Goal: Information Seeking & Learning: Learn about a topic

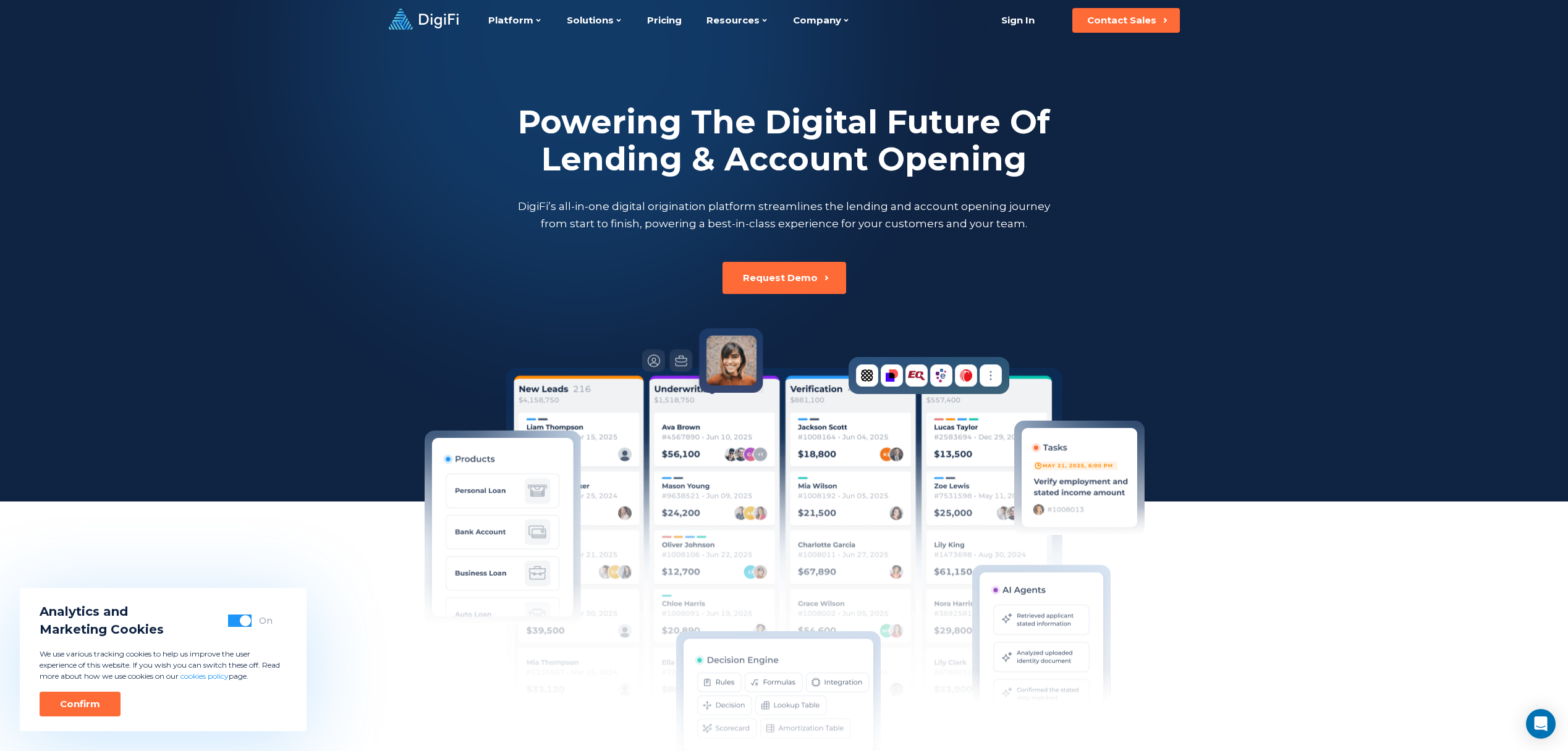
click at [1197, 265] on div at bounding box center [784, 251] width 1568 height 501
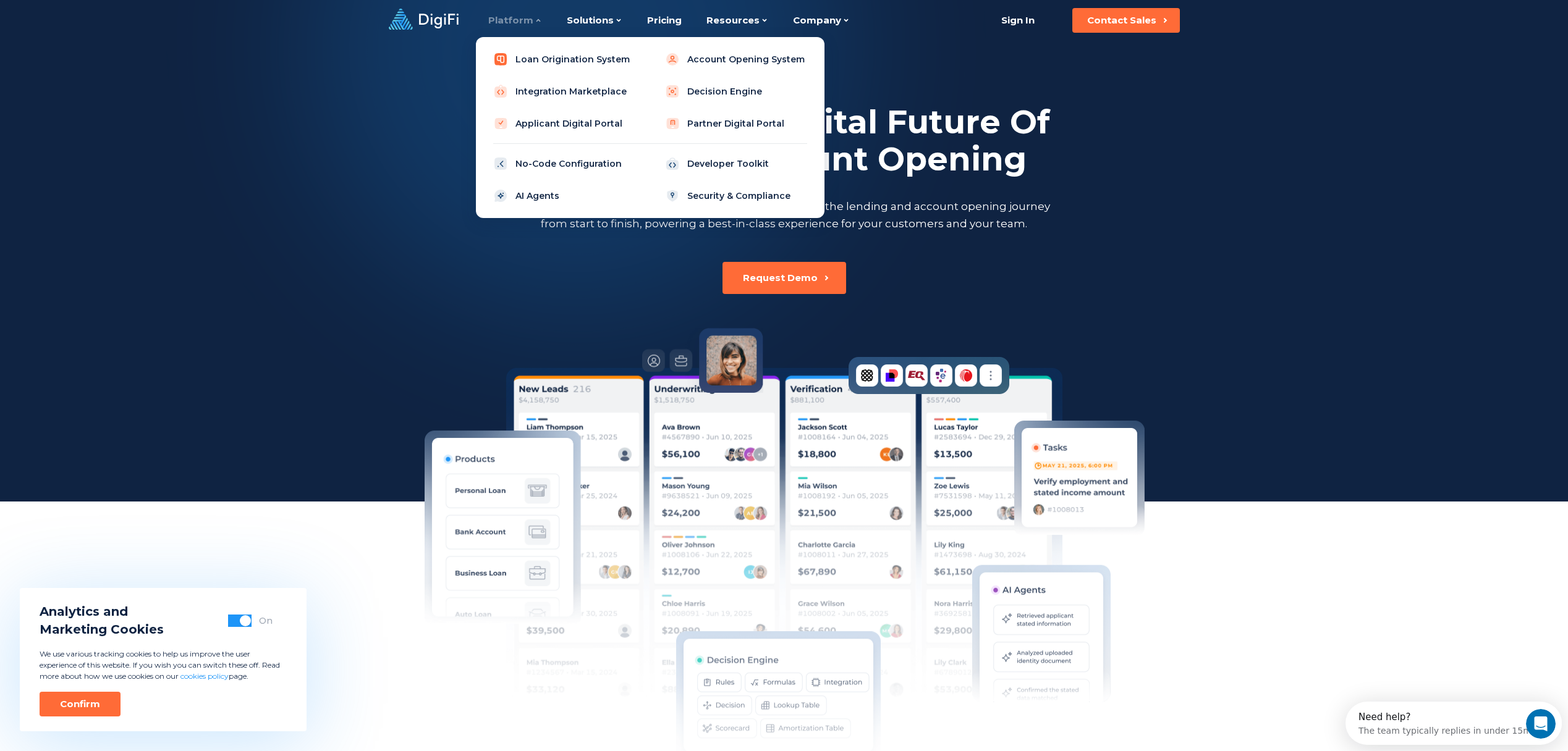
click at [573, 58] on link "Loan Origination System" at bounding box center [564, 59] width 157 height 25
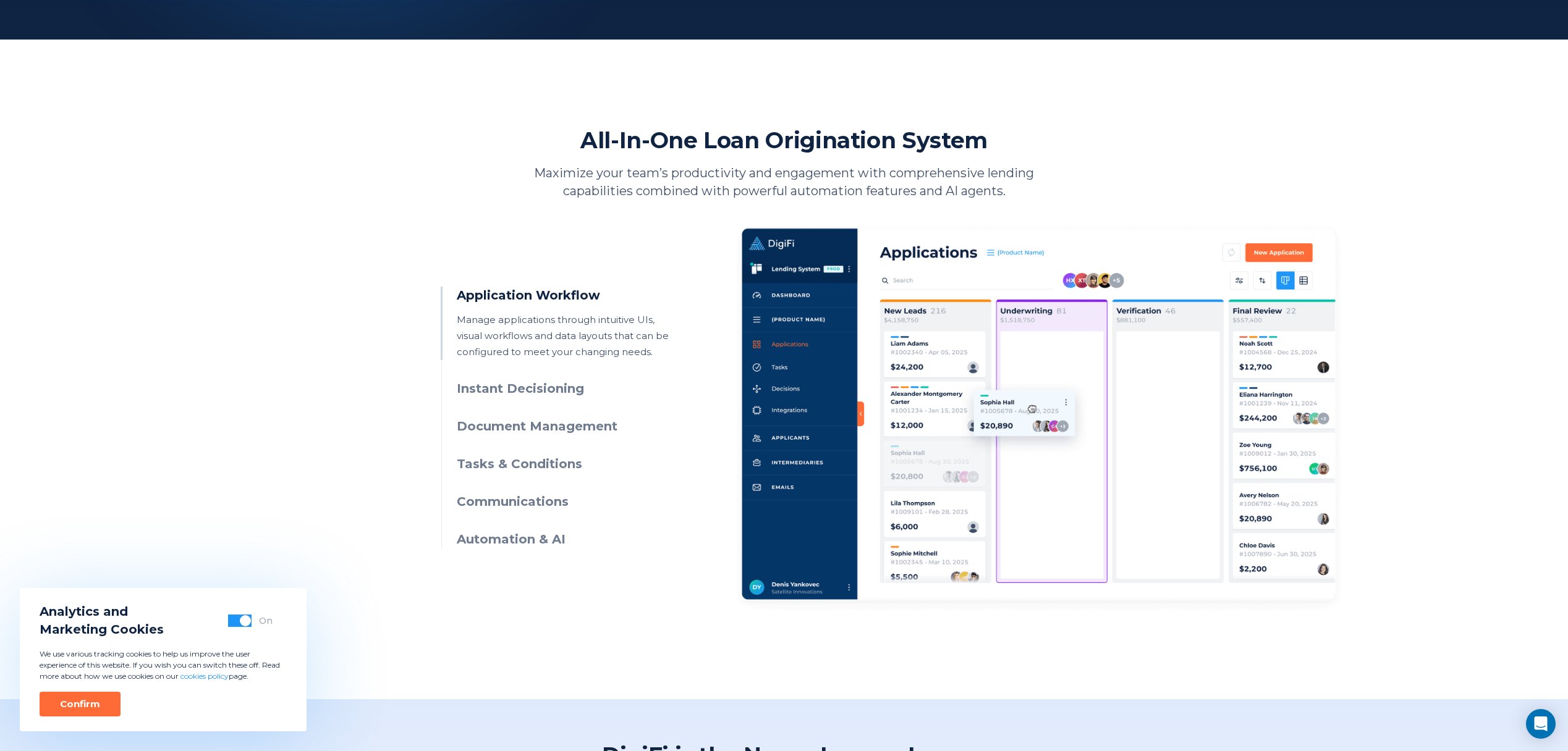
scroll to position [504, 0]
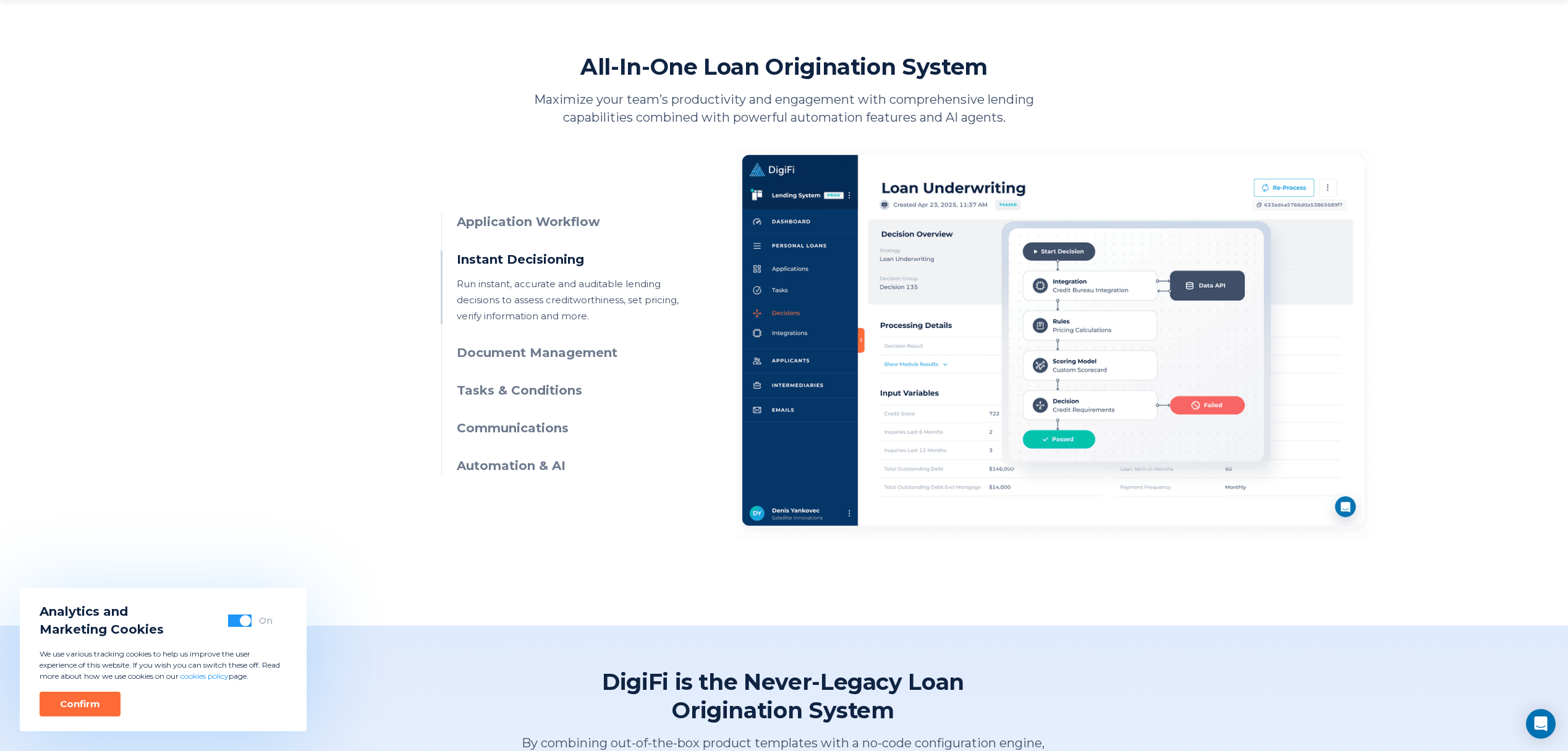
click at [546, 362] on ul "Application Workflow Manage applications through intuitive UIs, visual workflow…" at bounding box center [561, 344] width 240 height 262
click at [551, 349] on h3 "Document Management" at bounding box center [568, 353] width 224 height 18
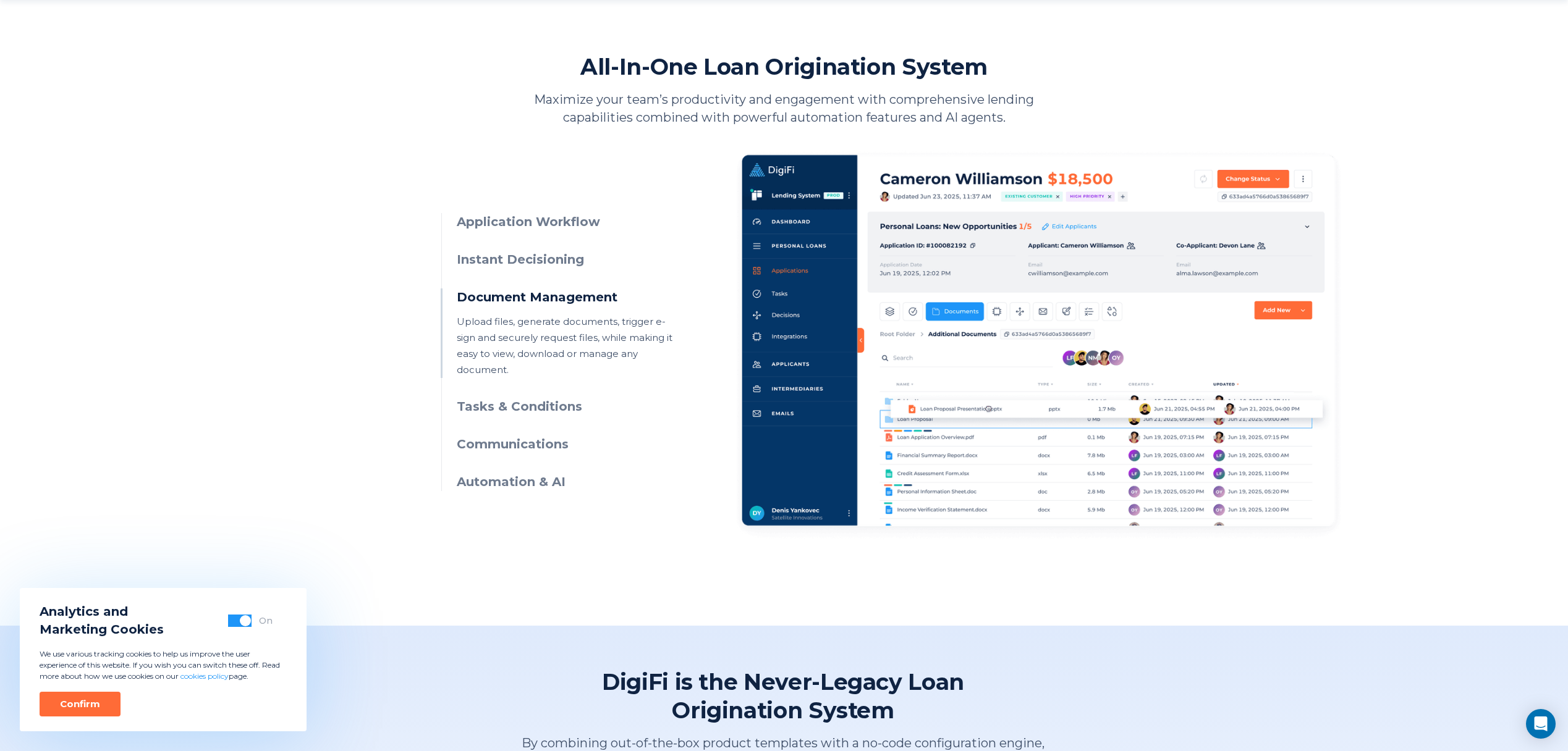
click at [548, 398] on h3 "Tasks & Conditions" at bounding box center [568, 407] width 224 height 18
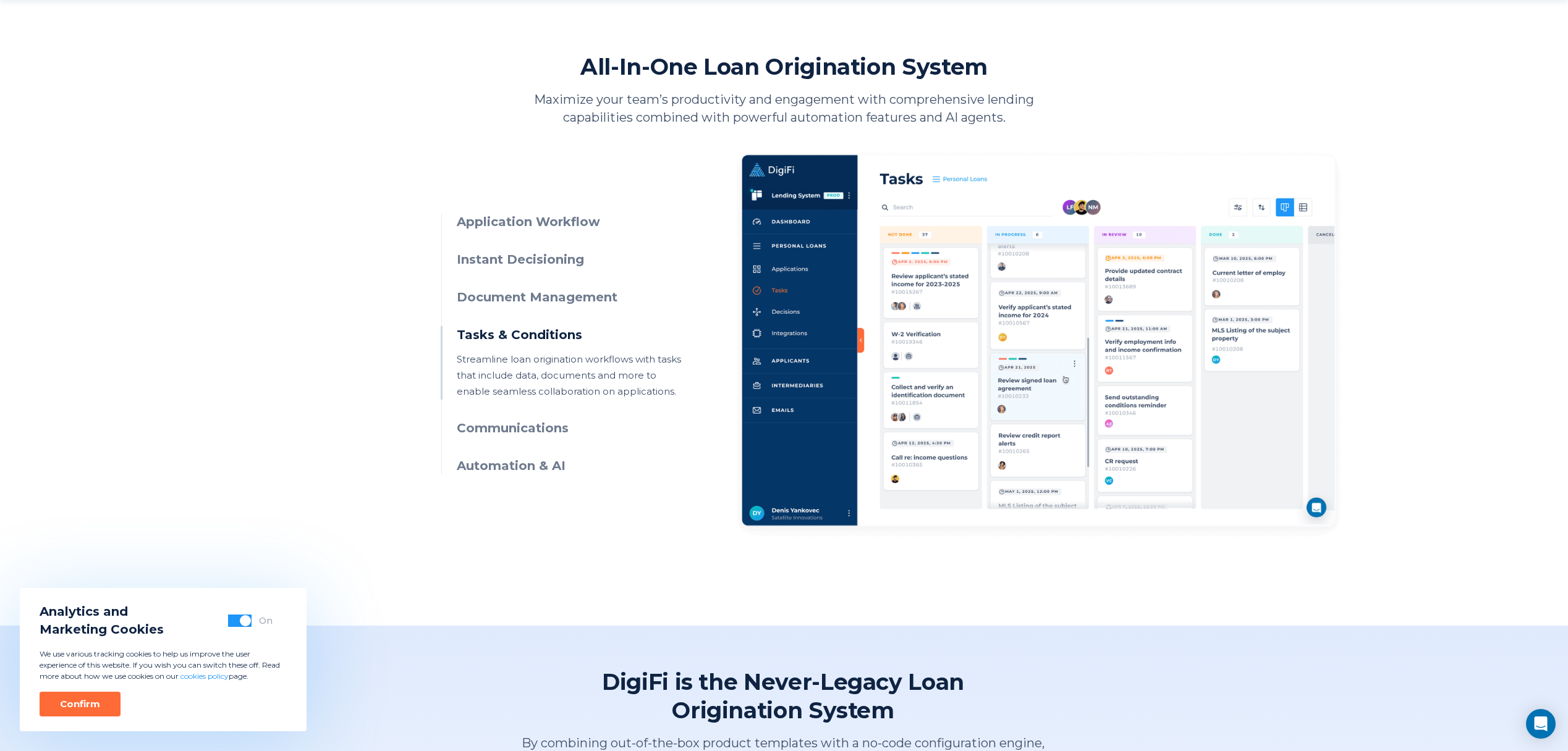
click at [543, 418] on ul "Application Workflow Manage applications through intuitive UIs, visual workflow…" at bounding box center [561, 344] width 240 height 262
click at [542, 422] on h3 "Communications" at bounding box center [568, 429] width 224 height 18
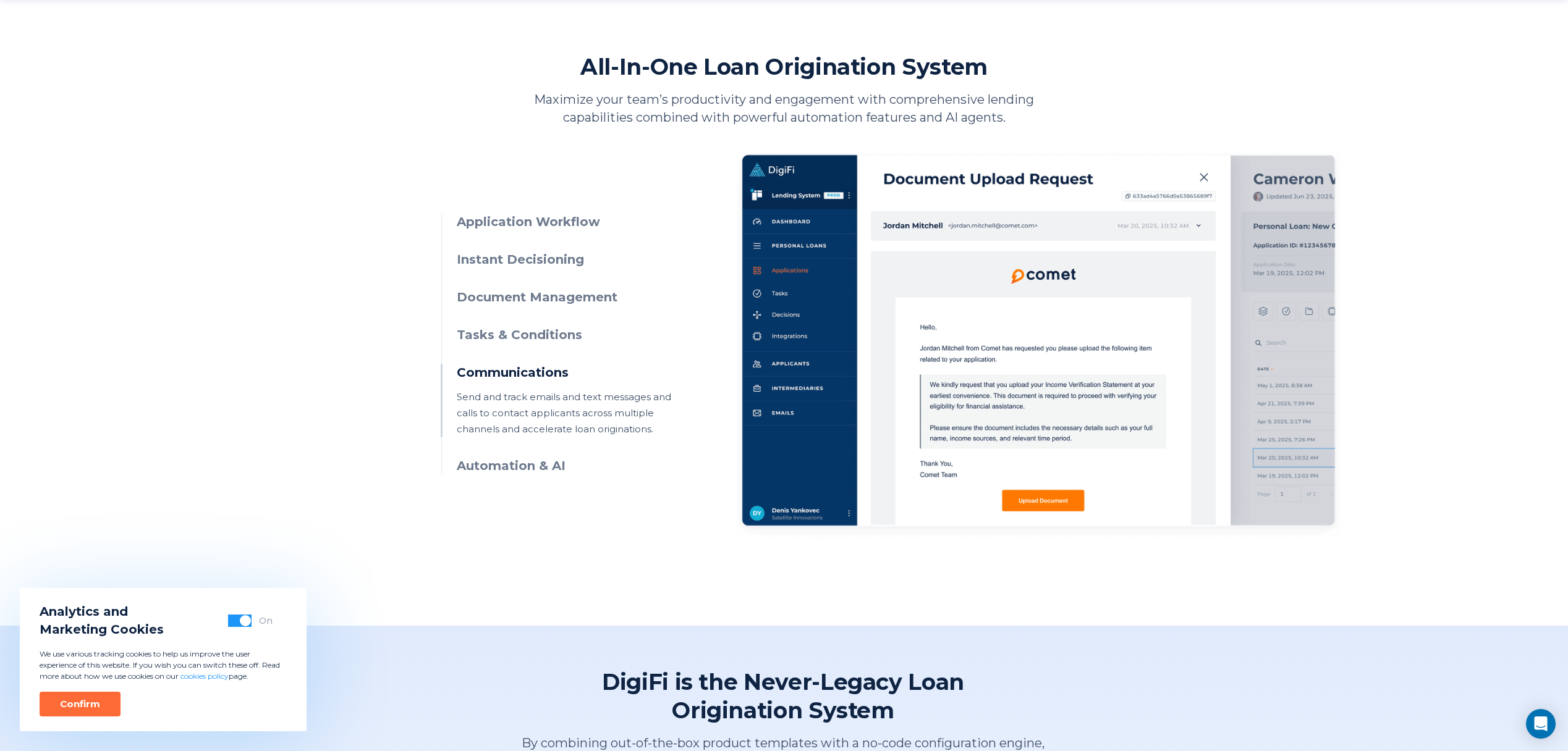
click at [533, 467] on h3 "Automation & AI" at bounding box center [568, 467] width 224 height 18
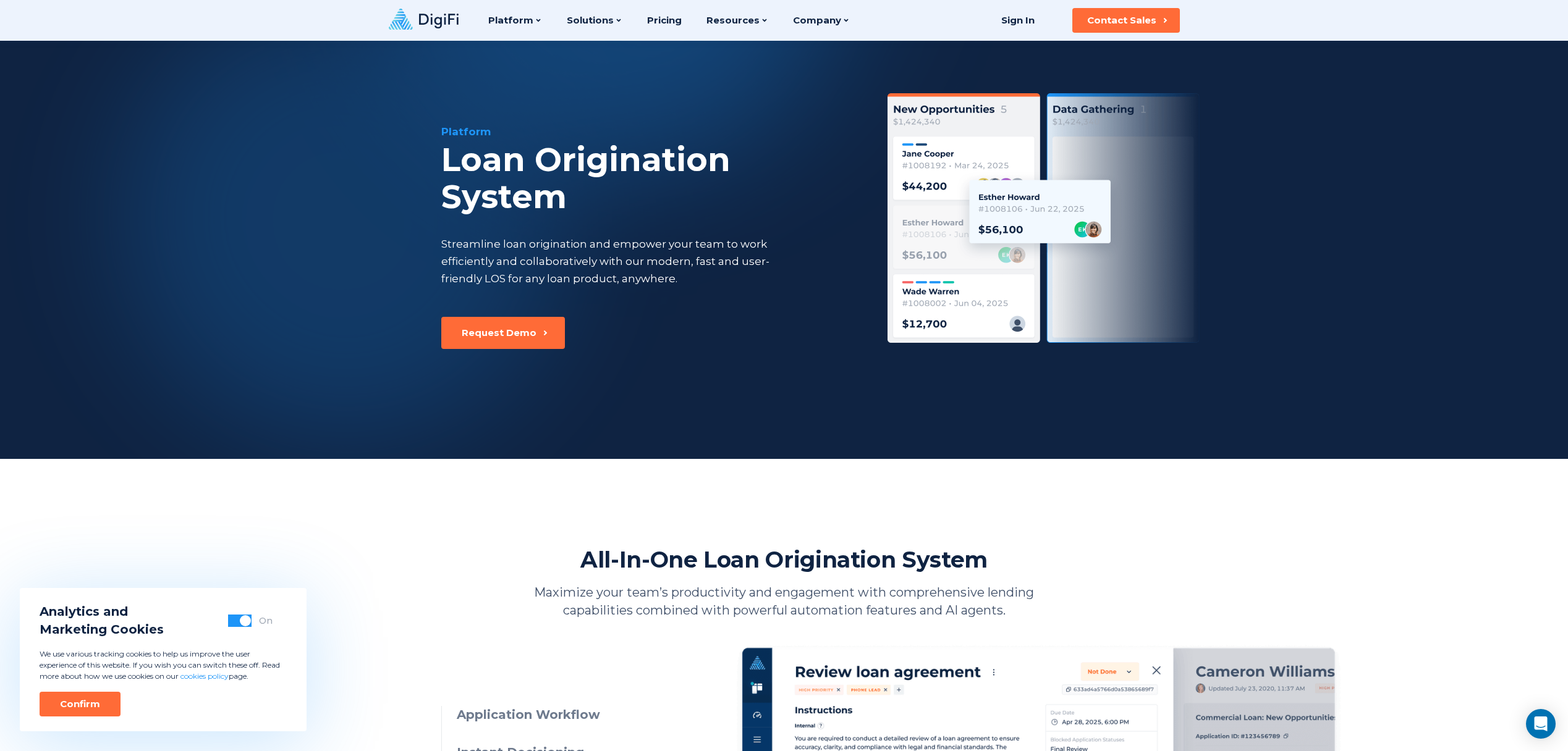
scroll to position [0, 0]
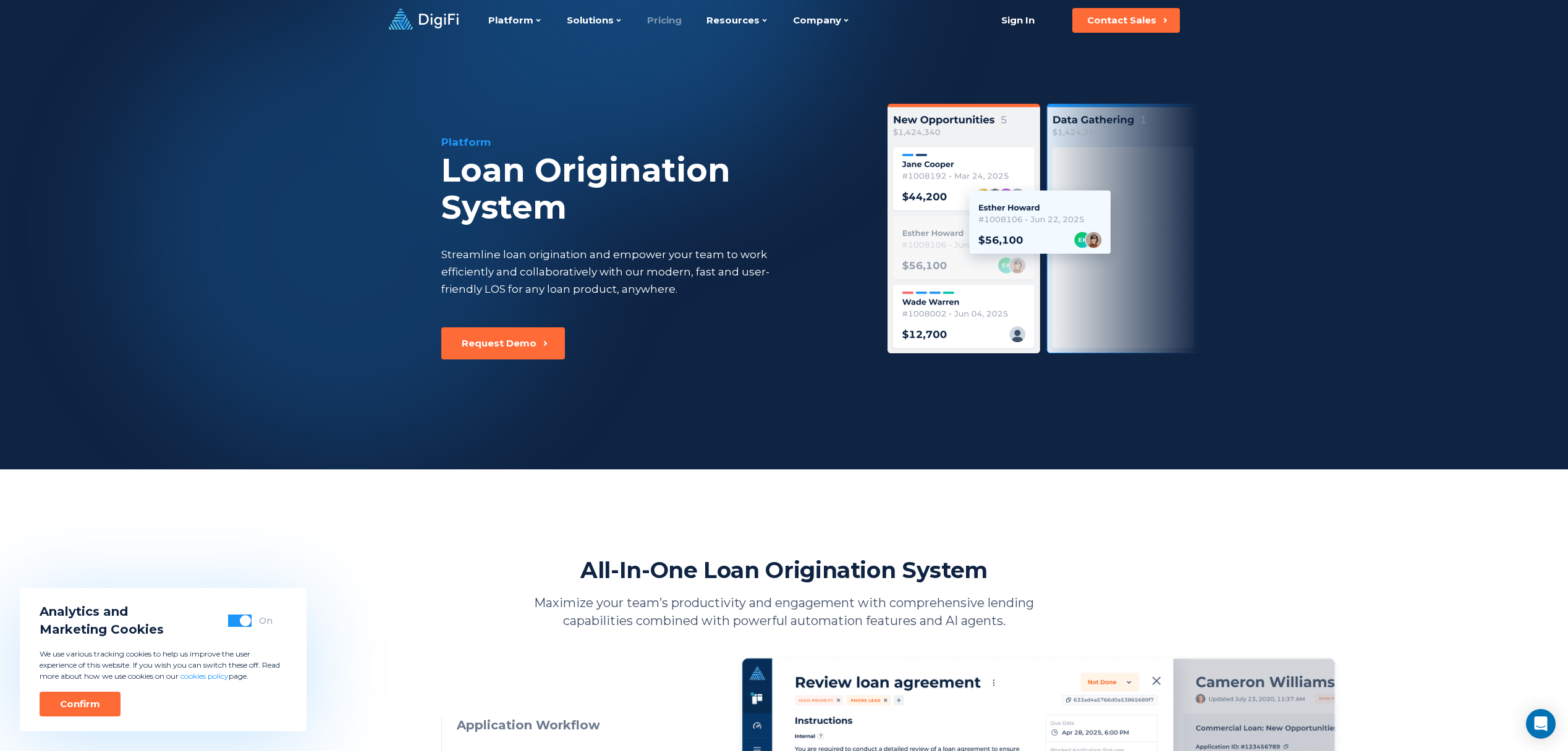
click at [663, 19] on link "Pricing" at bounding box center [664, 20] width 35 height 41
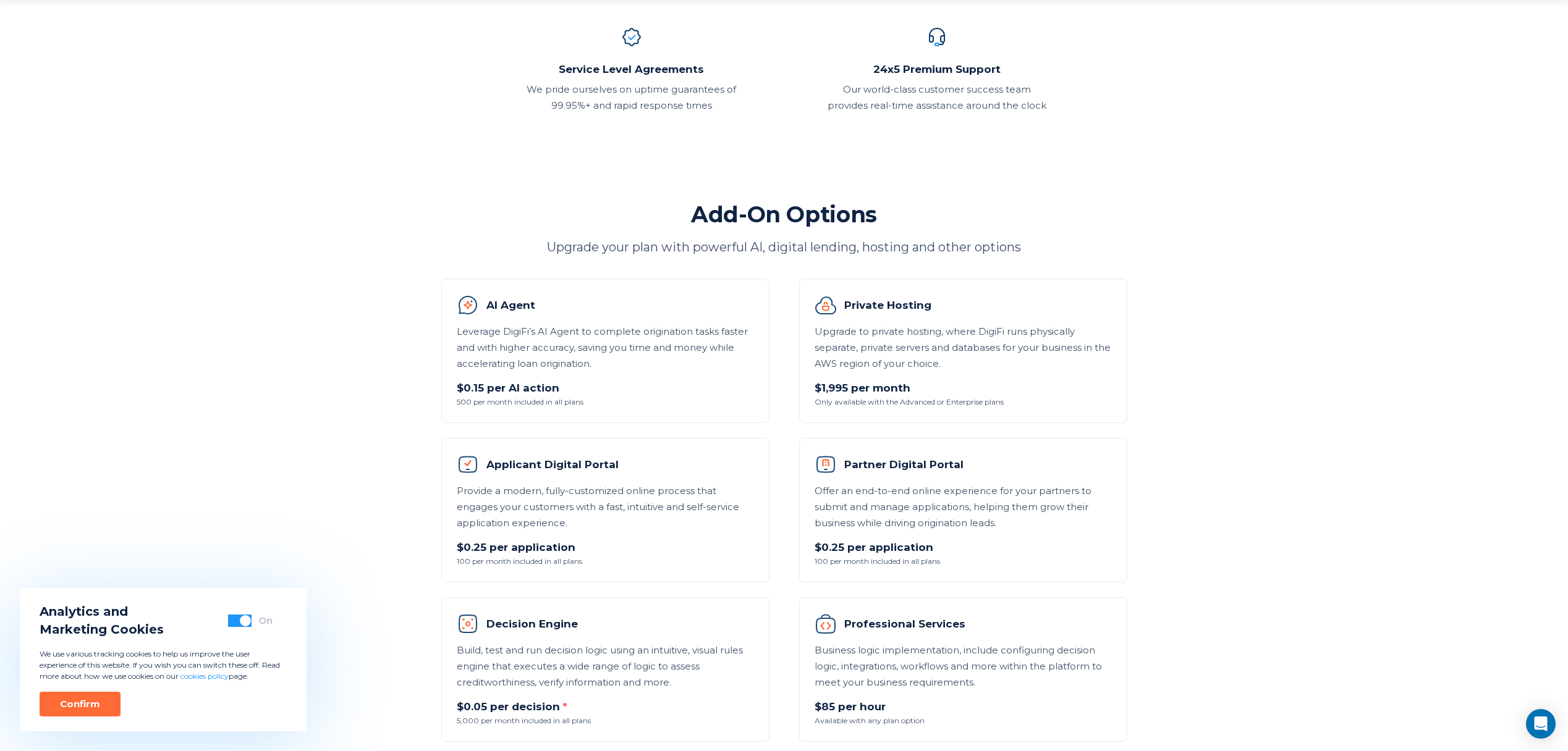
scroll to position [622, 0]
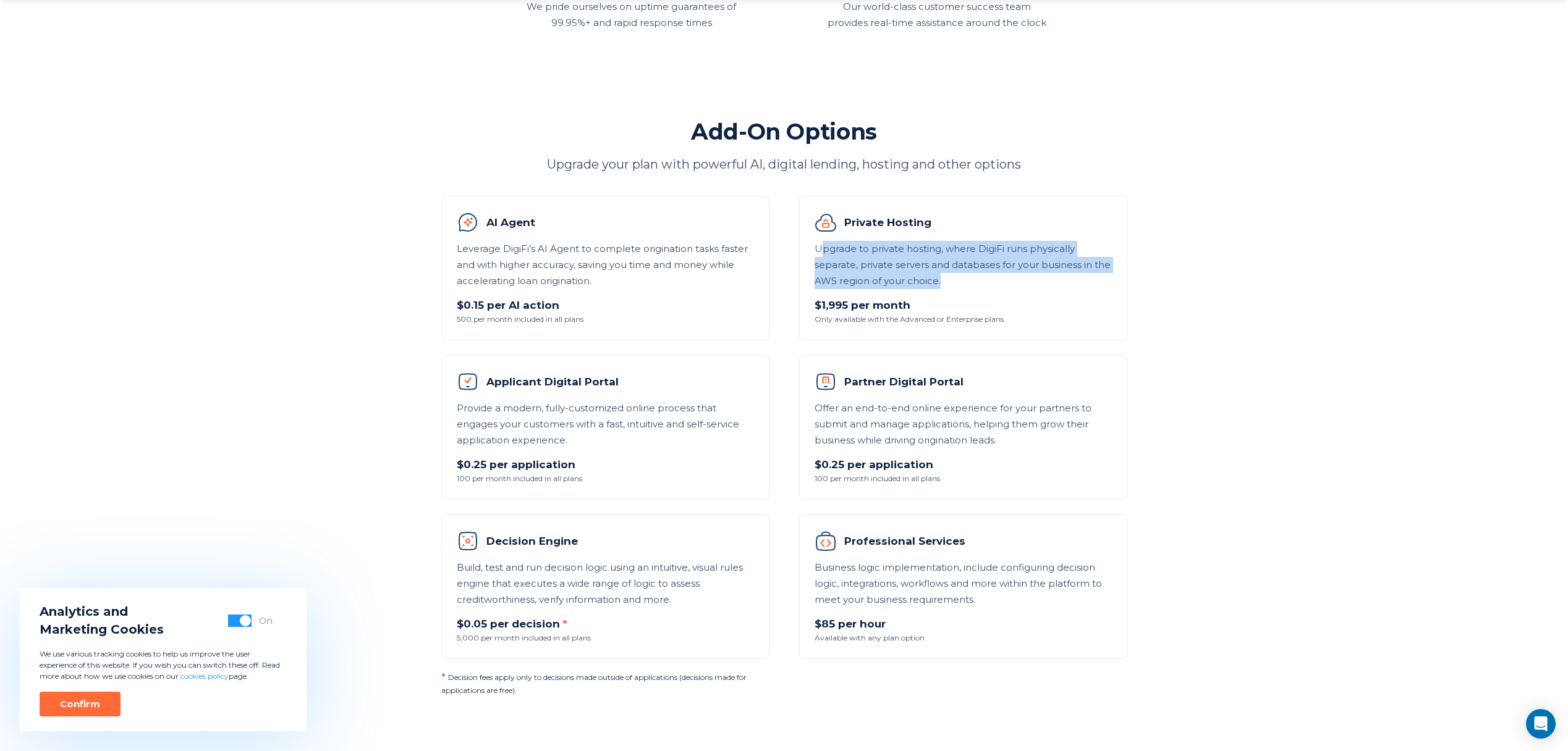
drag, startPoint x: 818, startPoint y: 248, endPoint x: 1134, endPoint y: 279, distance: 317.5
click at [1134, 279] on div "Add-On Options Upgrade your plan with powerful AI, digital lending, hosting and…" at bounding box center [784, 406] width 721 height 579
click at [1196, 372] on section "Compare Our Plans DigiFi’s usage-based plans are made for banks, credit unions,…" at bounding box center [784, 273] width 1568 height 1790
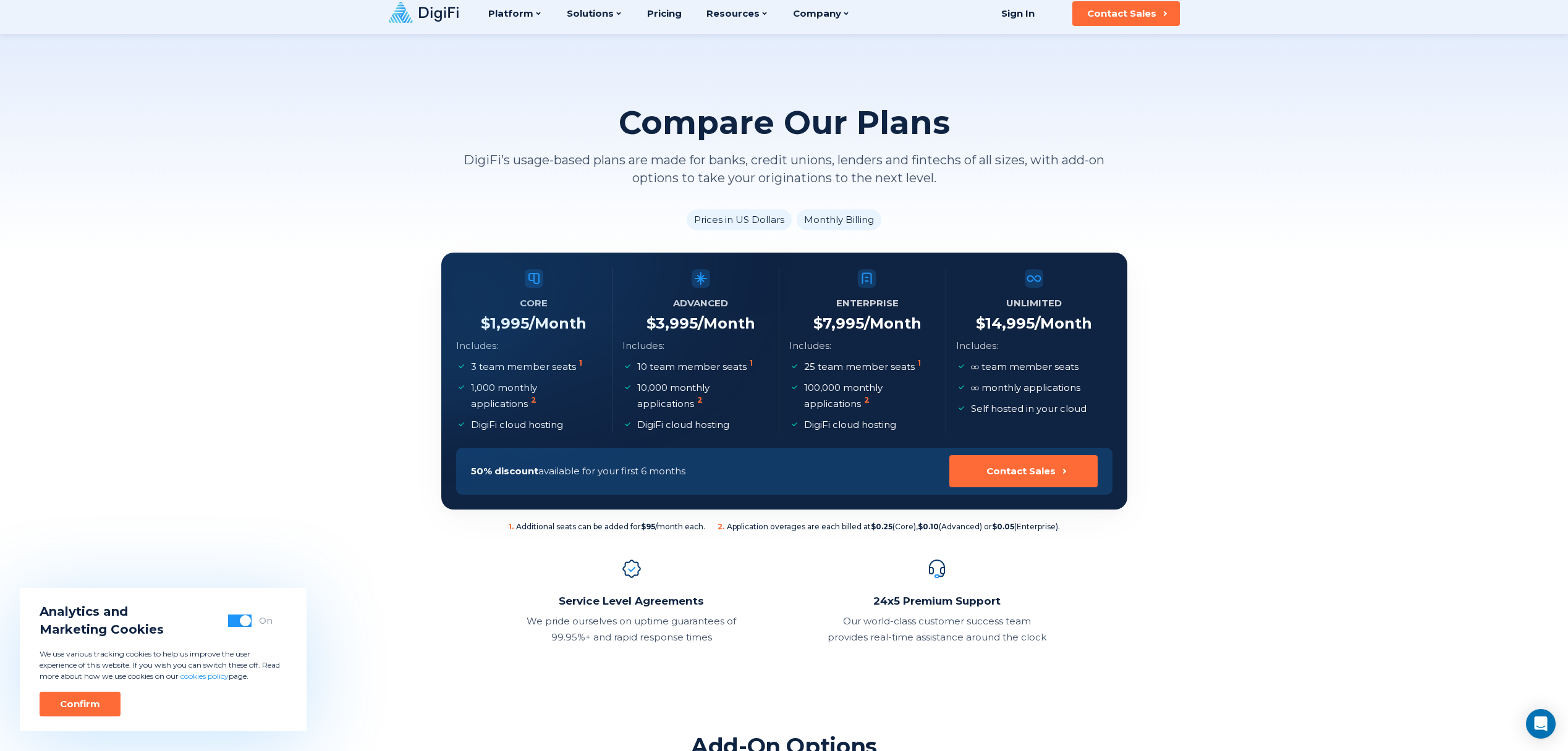
scroll to position [0, 0]
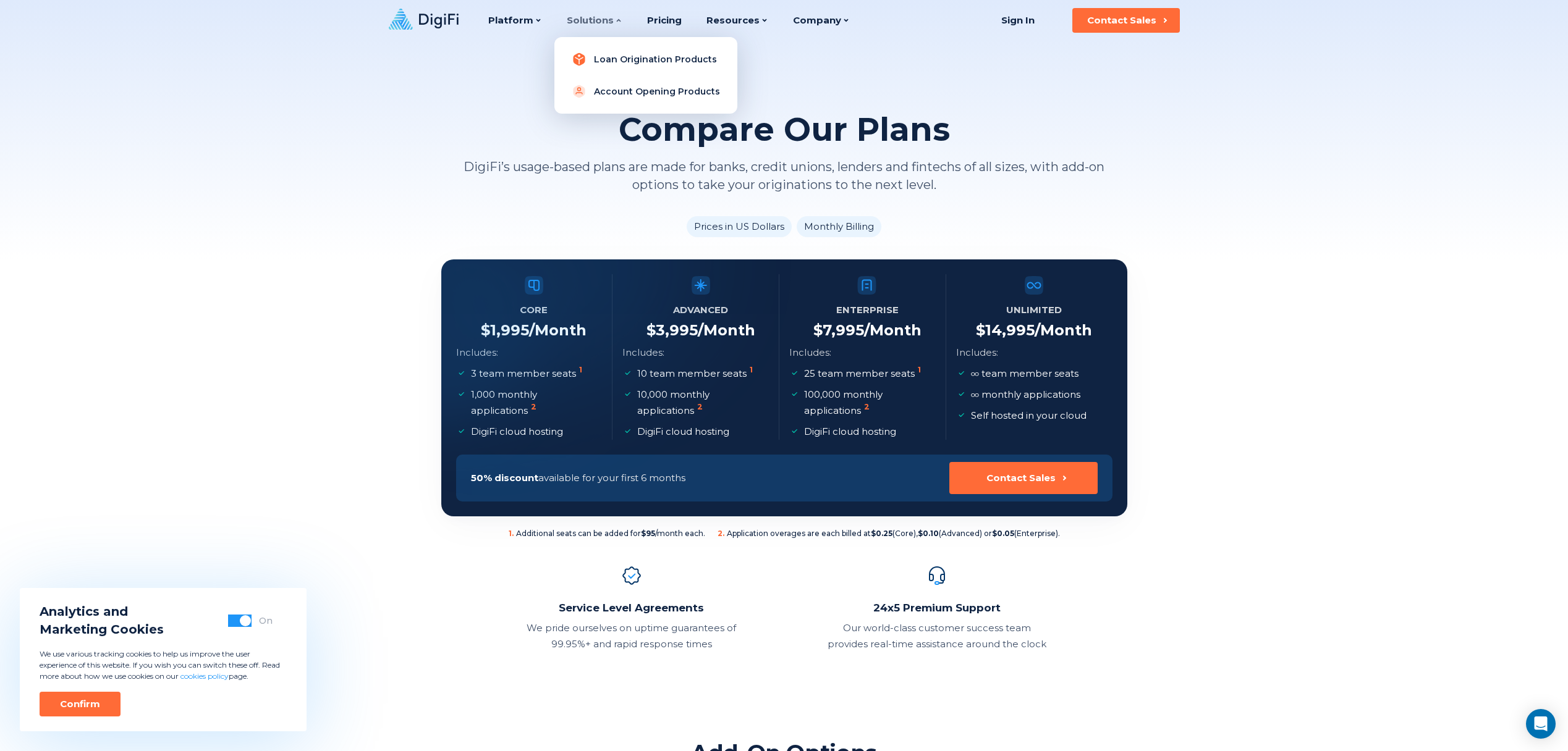
click at [637, 56] on link "Loan Origination Products" at bounding box center [646, 59] width 163 height 25
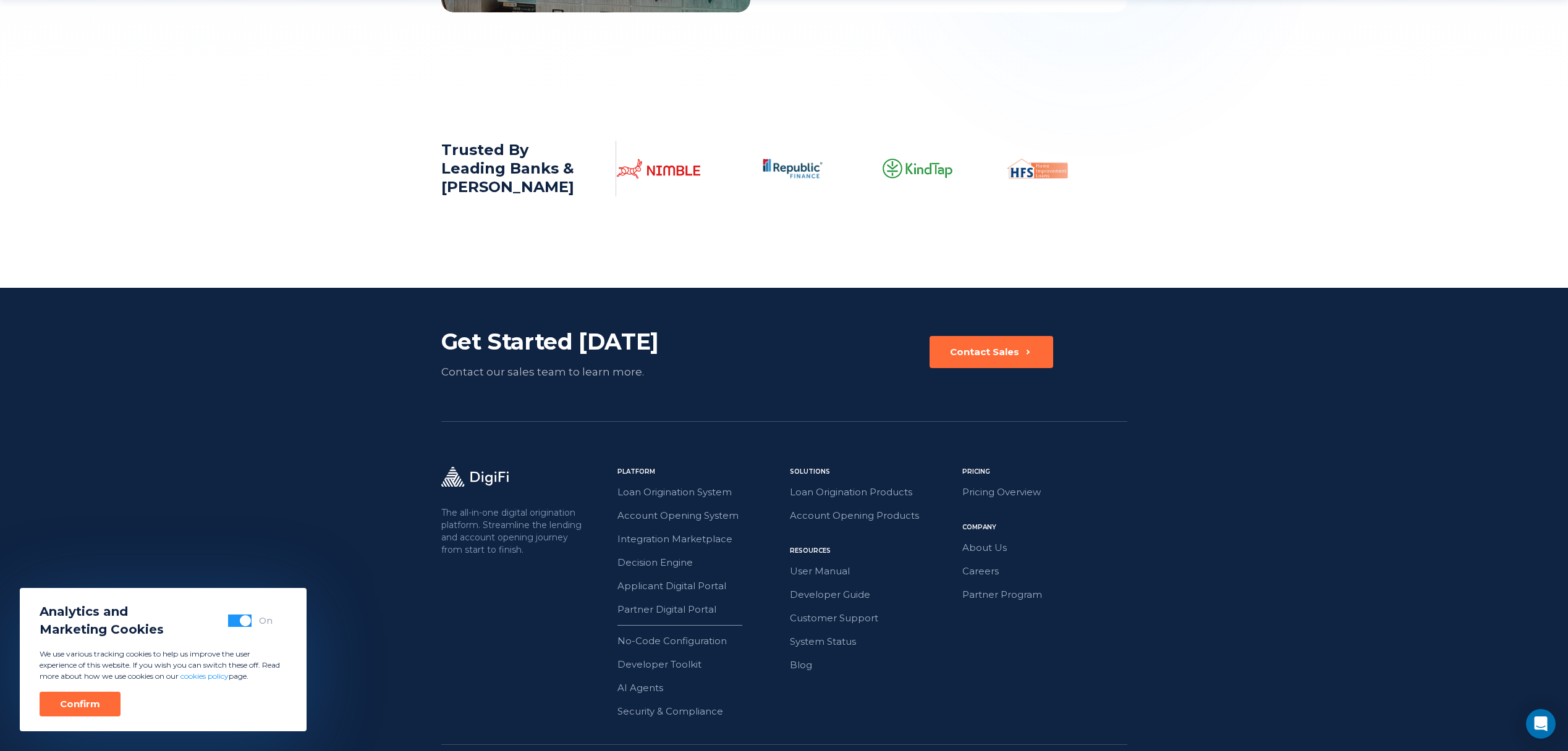
scroll to position [1846, 0]
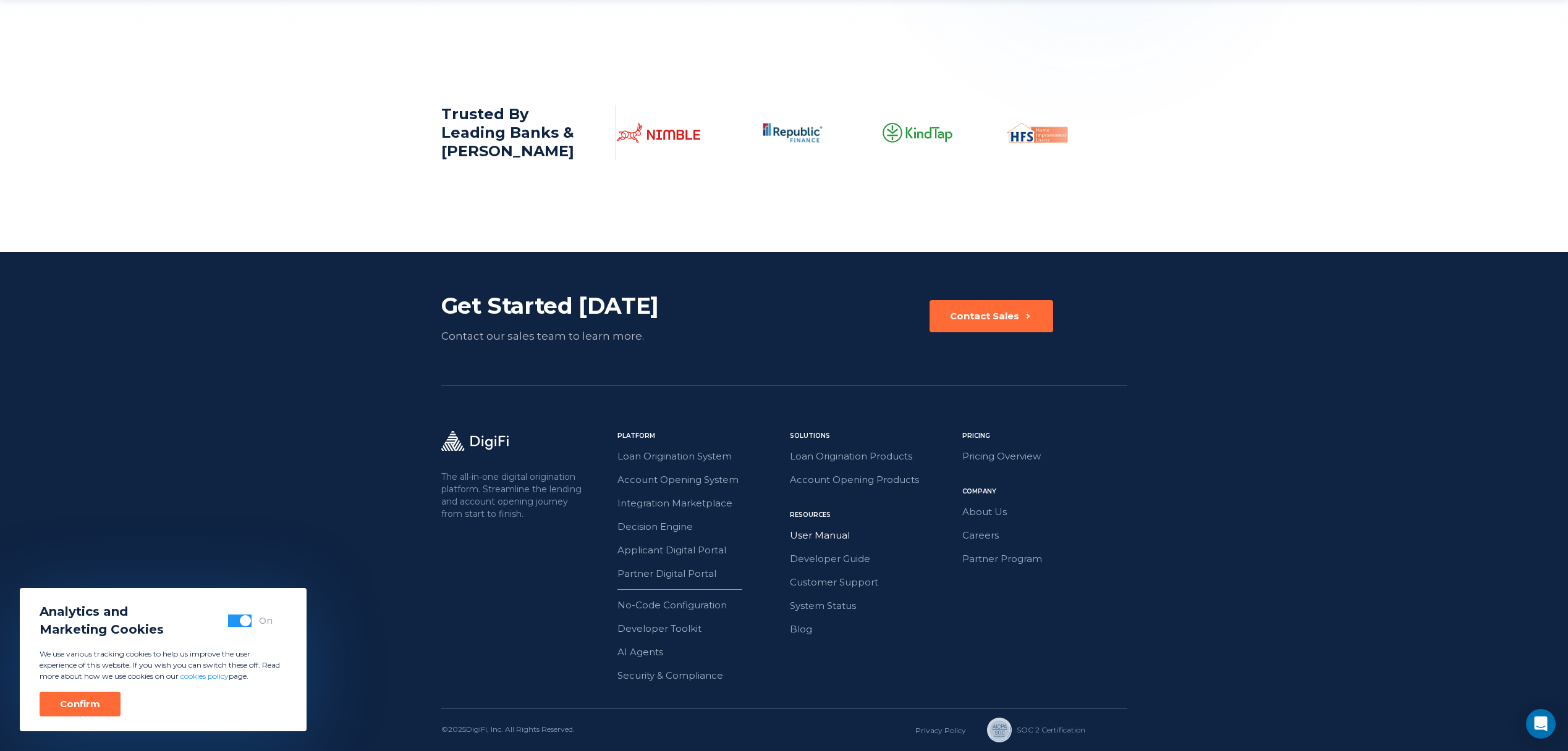
click at [823, 536] on link "User Manual" at bounding box center [872, 536] width 165 height 16
